Goal: Navigation & Orientation: Find specific page/section

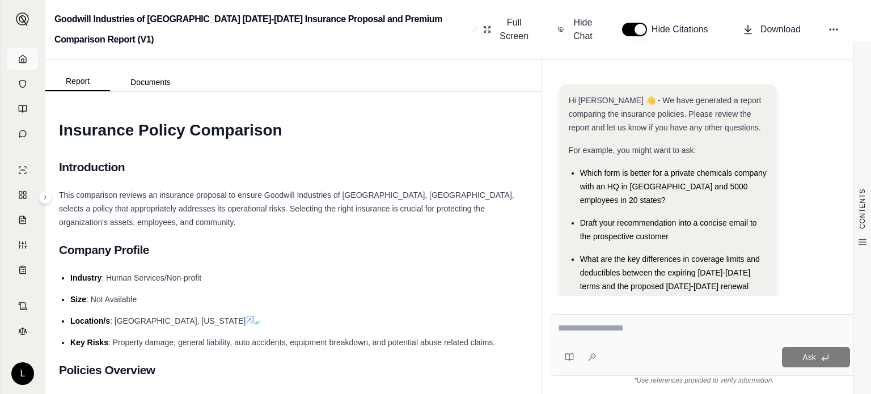
click at [25, 62] on icon at bounding box center [22, 58] width 9 height 9
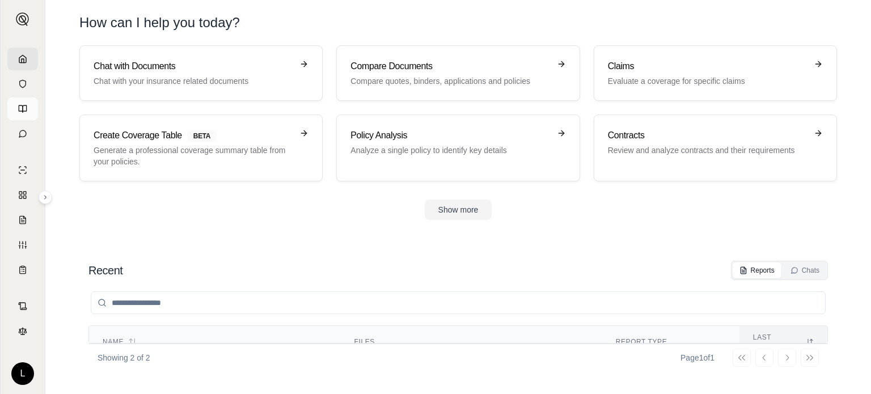
click at [27, 108] on link at bounding box center [22, 109] width 31 height 23
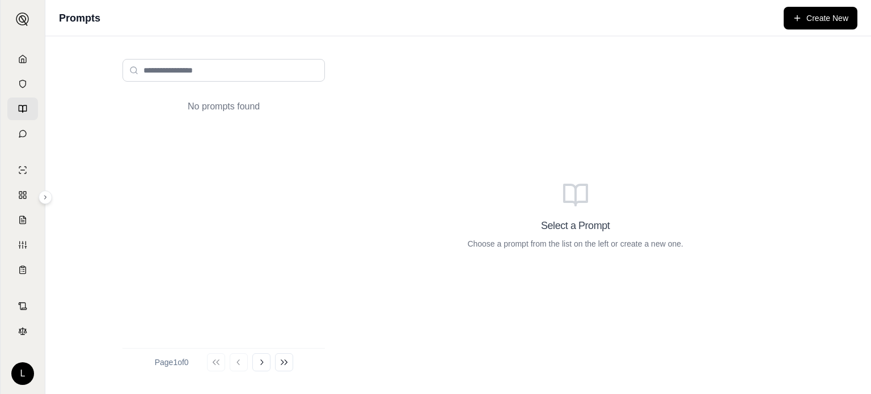
click at [329, 170] on div "No prompts found Page 1 of 0 Go to first page Go to previous page Go to next pa…" at bounding box center [223, 215] width 221 height 331
click at [25, 61] on icon at bounding box center [22, 58] width 9 height 9
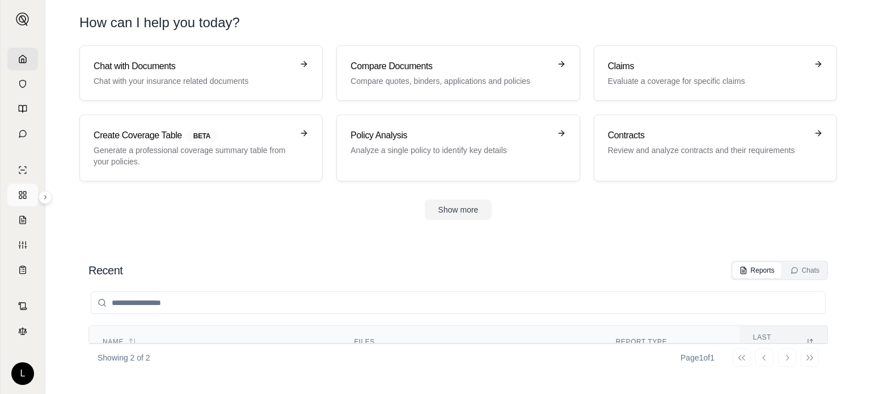
click at [27, 188] on link at bounding box center [22, 195] width 31 height 23
